Goal: Check status: Check status

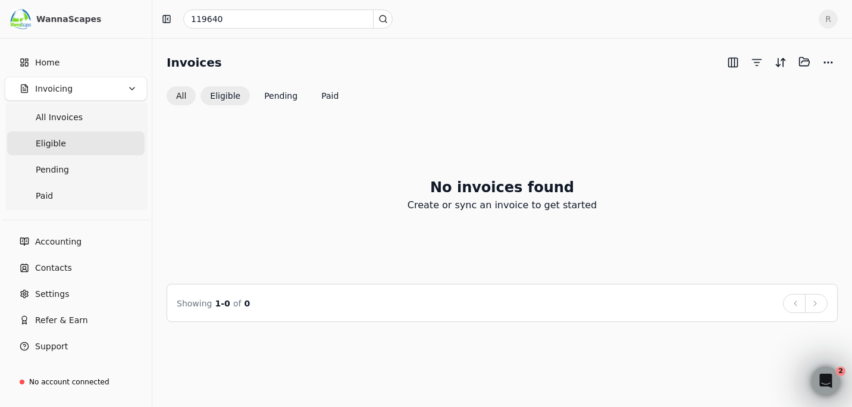
click at [177, 97] on button "All" at bounding box center [181, 95] width 29 height 19
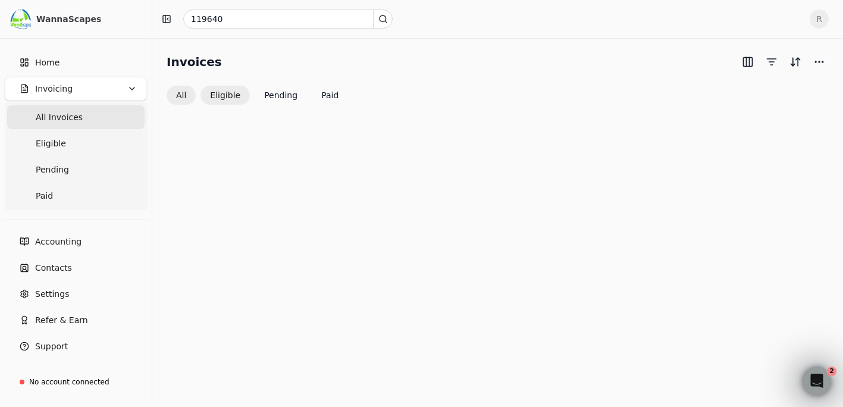
click at [228, 96] on button "Eligible" at bounding box center [224, 95] width 49 height 19
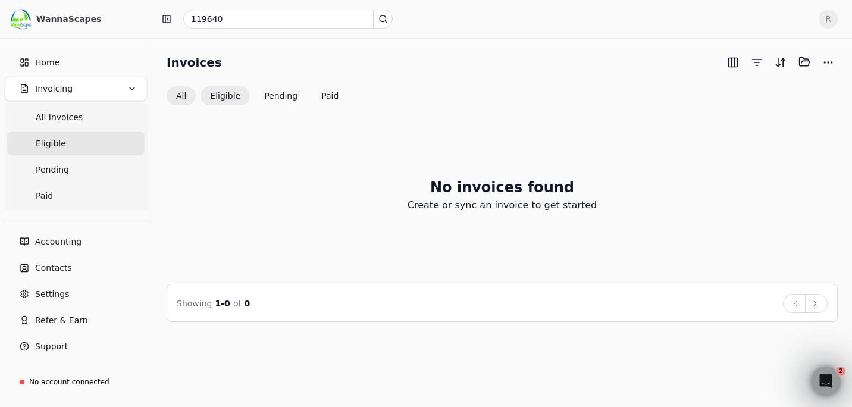
click at [182, 91] on button "All" at bounding box center [181, 95] width 29 height 19
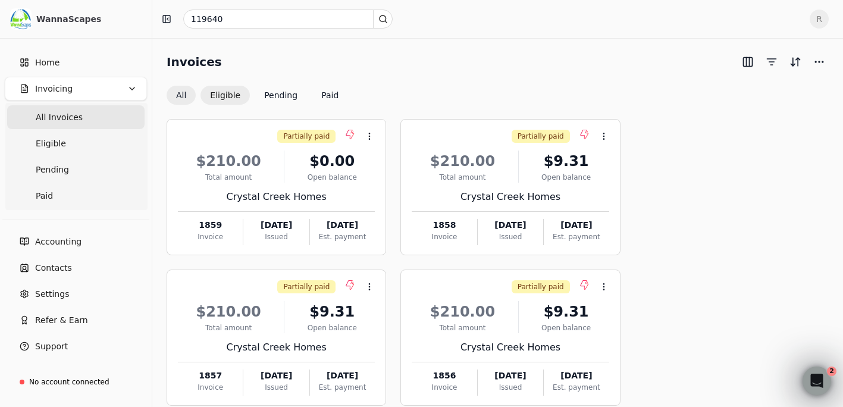
click at [224, 95] on button "Eligible" at bounding box center [224, 95] width 49 height 19
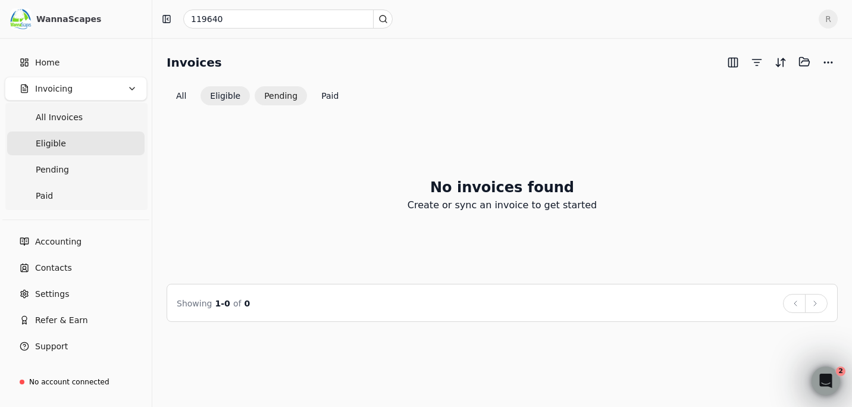
click at [280, 93] on button "Pending" at bounding box center [281, 95] width 52 height 19
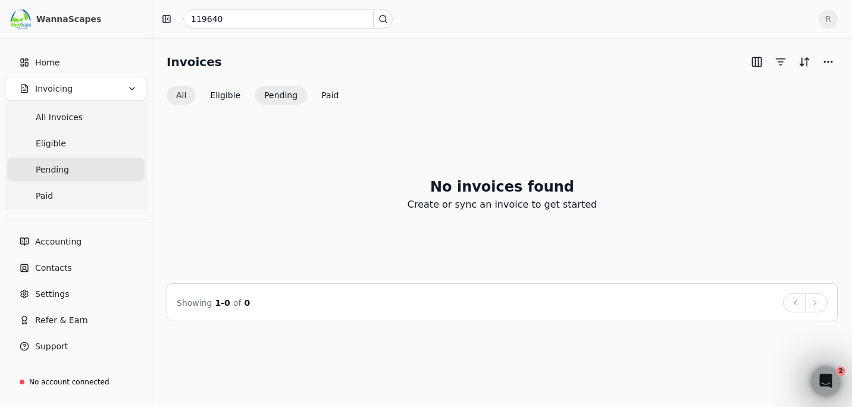
click at [184, 92] on button "All" at bounding box center [181, 95] width 29 height 19
